Goal: Register for event/course

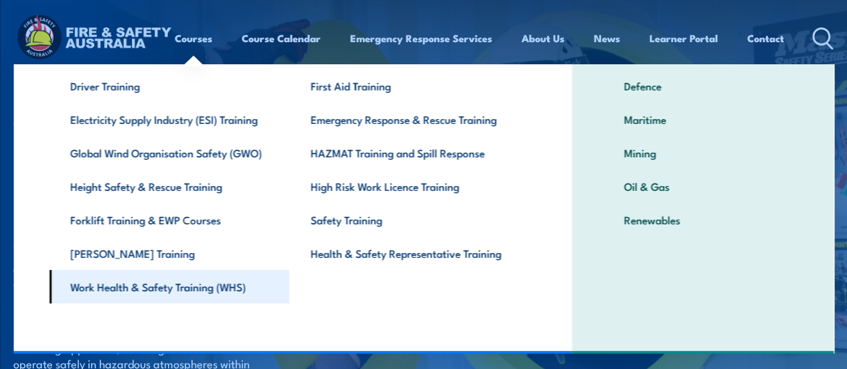
scroll to position [67, 0]
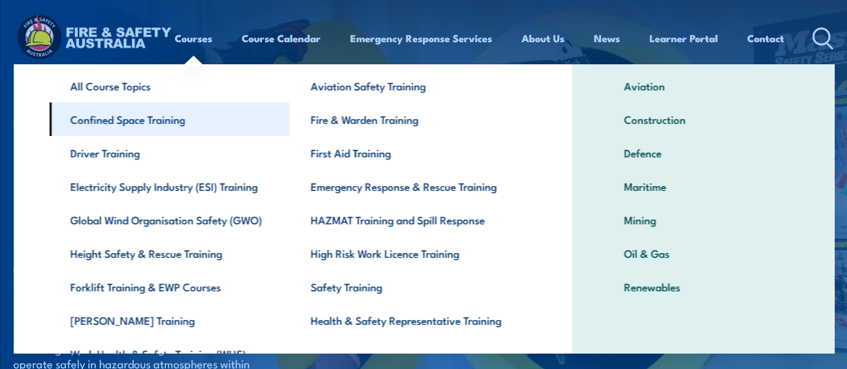
click at [181, 118] on link "Confined Space Training" at bounding box center [169, 118] width 240 height 33
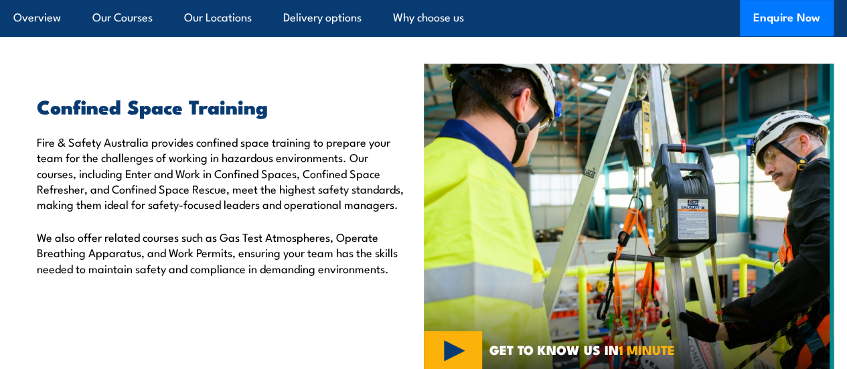
scroll to position [335, 0]
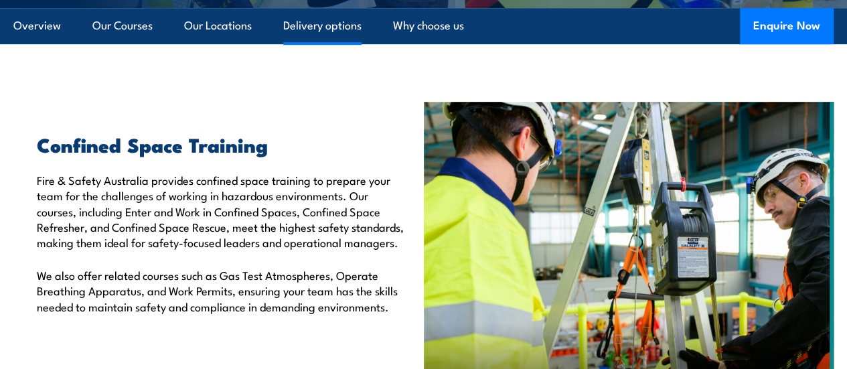
click at [315, 44] on link "Delivery options" at bounding box center [322, 25] width 78 height 35
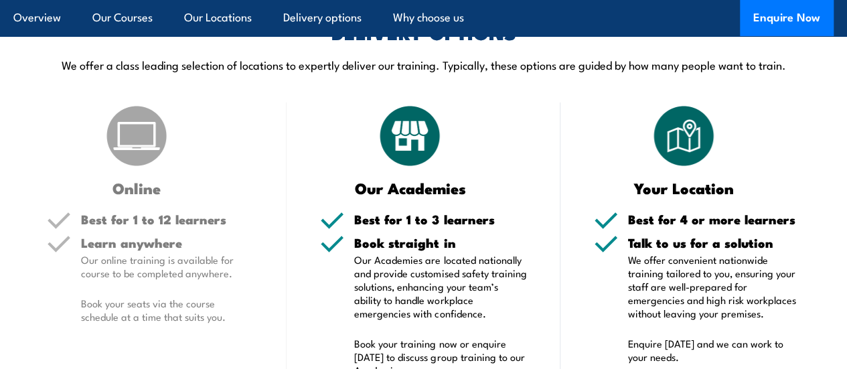
scroll to position [2374, 0]
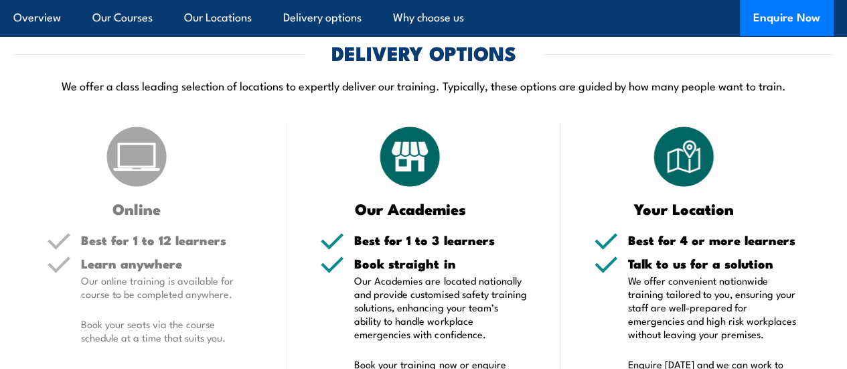
click at [145, 246] on h5 "Best for 1 to 12 learners" at bounding box center [167, 240] width 172 height 13
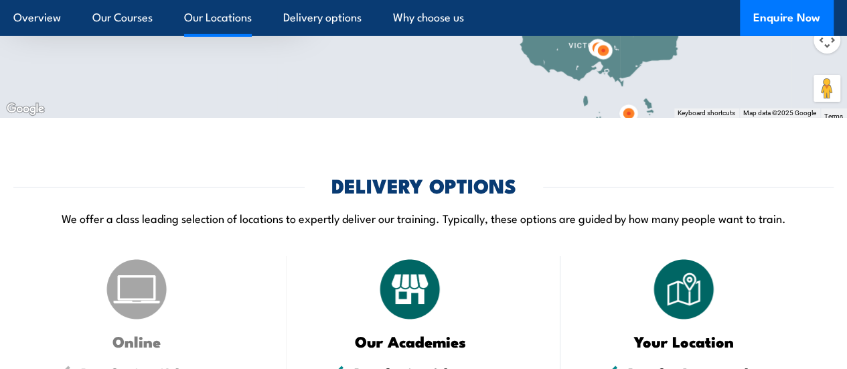
scroll to position [2390, 0]
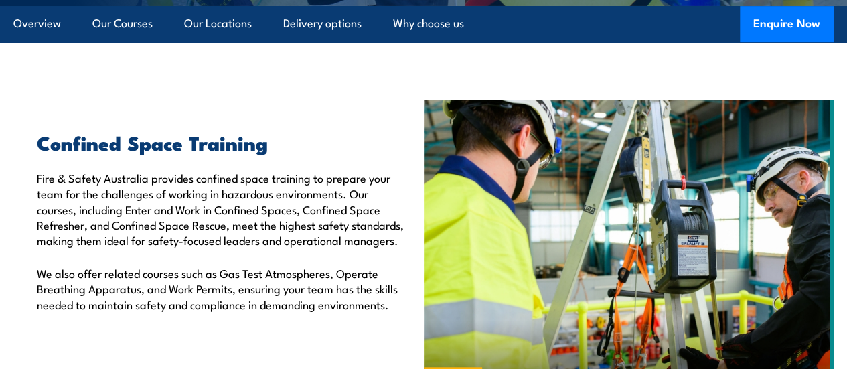
scroll to position [335, 0]
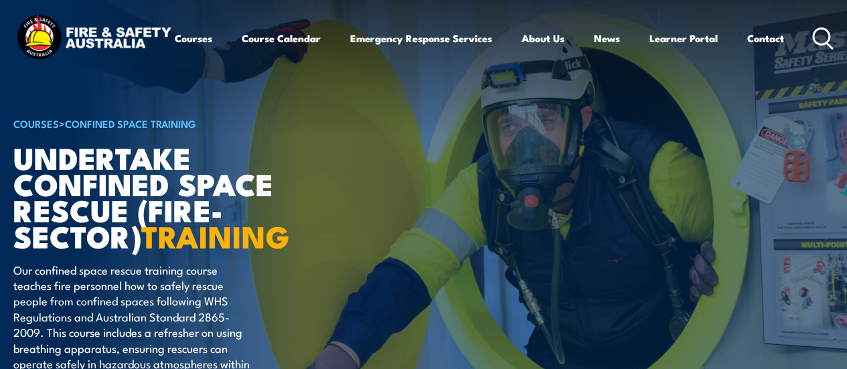
scroll to position [67, 0]
